Goal: Task Accomplishment & Management: Use online tool/utility

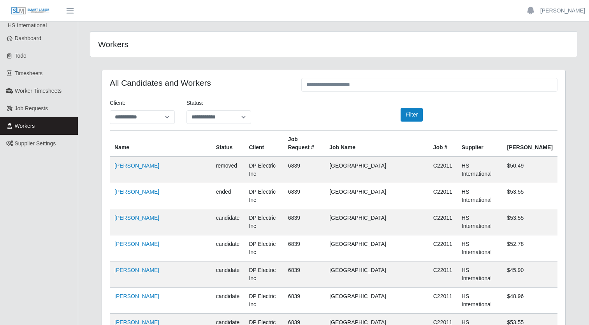
scroll to position [5283, 0]
click at [40, 54] on link "Todo" at bounding box center [39, 56] width 78 height 18
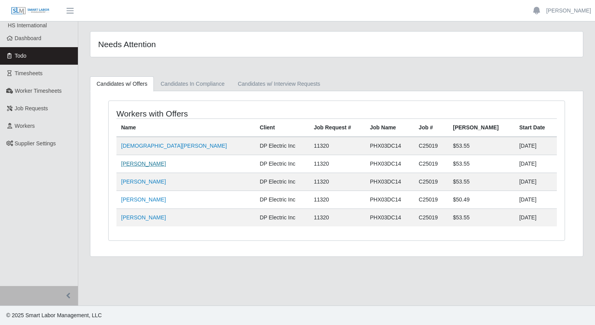
click at [126, 163] on link "[PERSON_NAME]" at bounding box center [143, 163] width 45 height 6
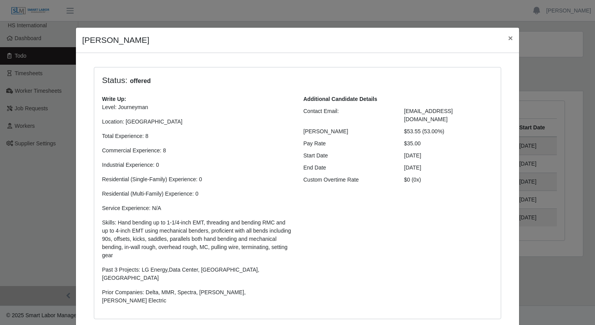
scroll to position [181, 0]
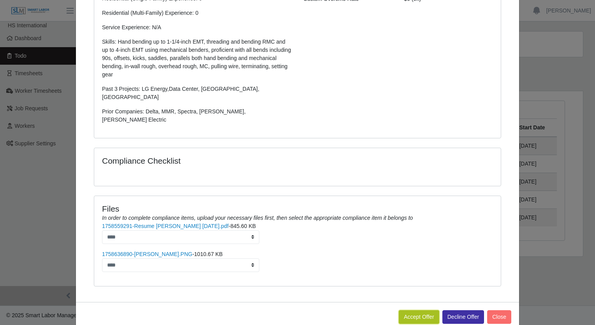
click at [416, 310] on button "Accept Offer" at bounding box center [419, 317] width 41 height 14
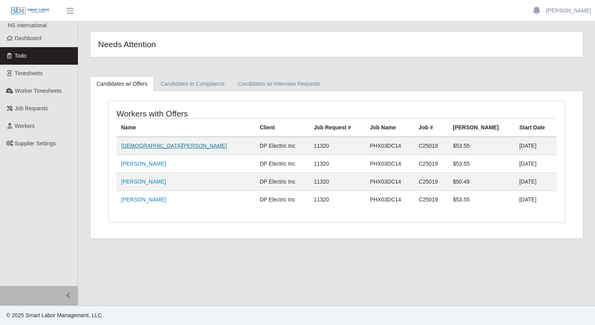
click at [139, 143] on link "[DEMOGRAPHIC_DATA][PERSON_NAME]" at bounding box center [174, 146] width 106 height 6
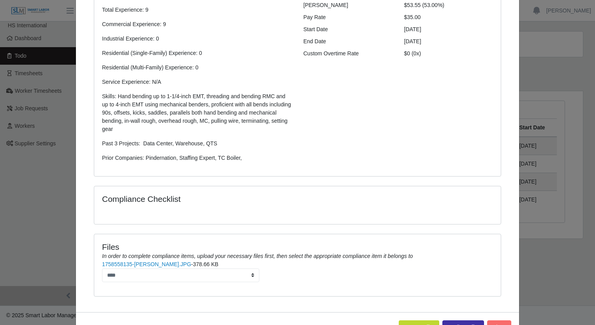
scroll to position [153, 0]
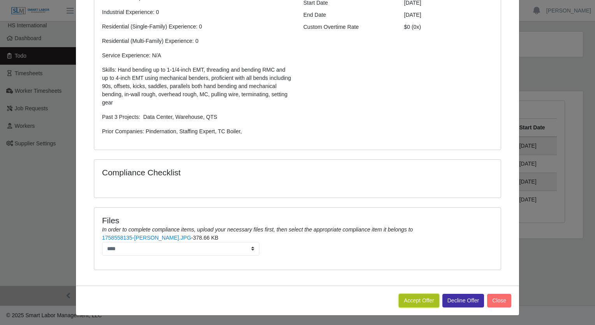
click at [403, 296] on button "Accept Offer" at bounding box center [419, 301] width 41 height 14
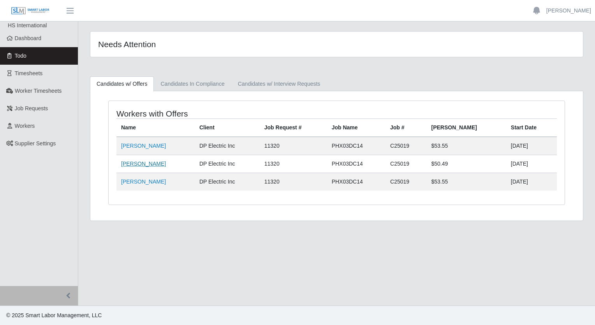
click at [140, 162] on link "[PERSON_NAME]" at bounding box center [143, 163] width 45 height 6
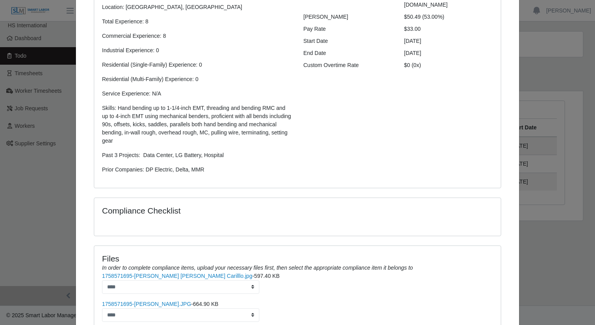
scroll to position [181, 0]
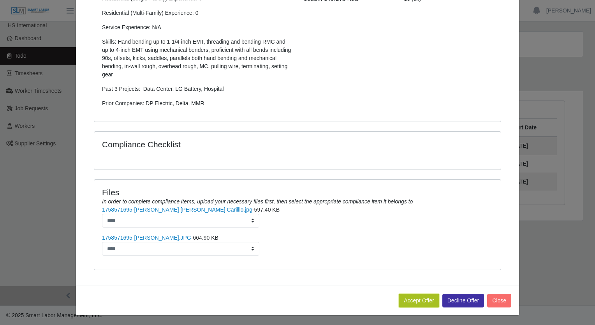
click at [407, 300] on button "Accept Offer" at bounding box center [419, 301] width 41 height 14
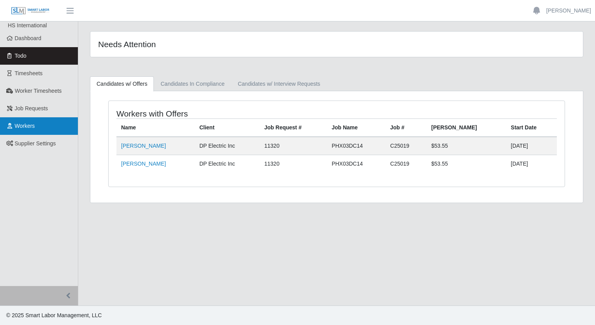
click at [35, 120] on link "Workers" at bounding box center [39, 126] width 78 height 18
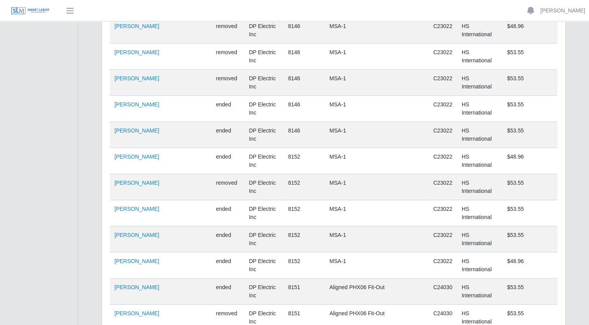
scroll to position [5361, 0]
